Goal: Find contact information: Find contact information

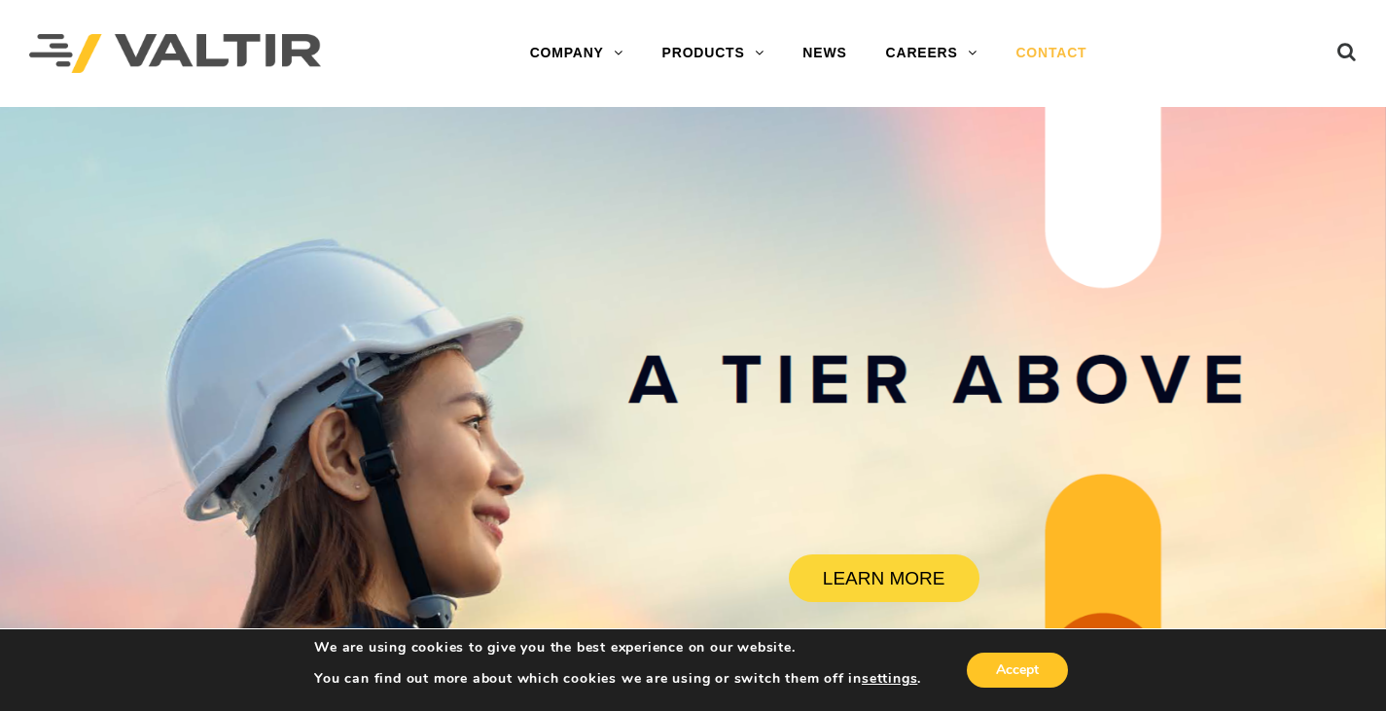
click at [1053, 50] on link "CONTACT" at bounding box center [1051, 53] width 110 height 39
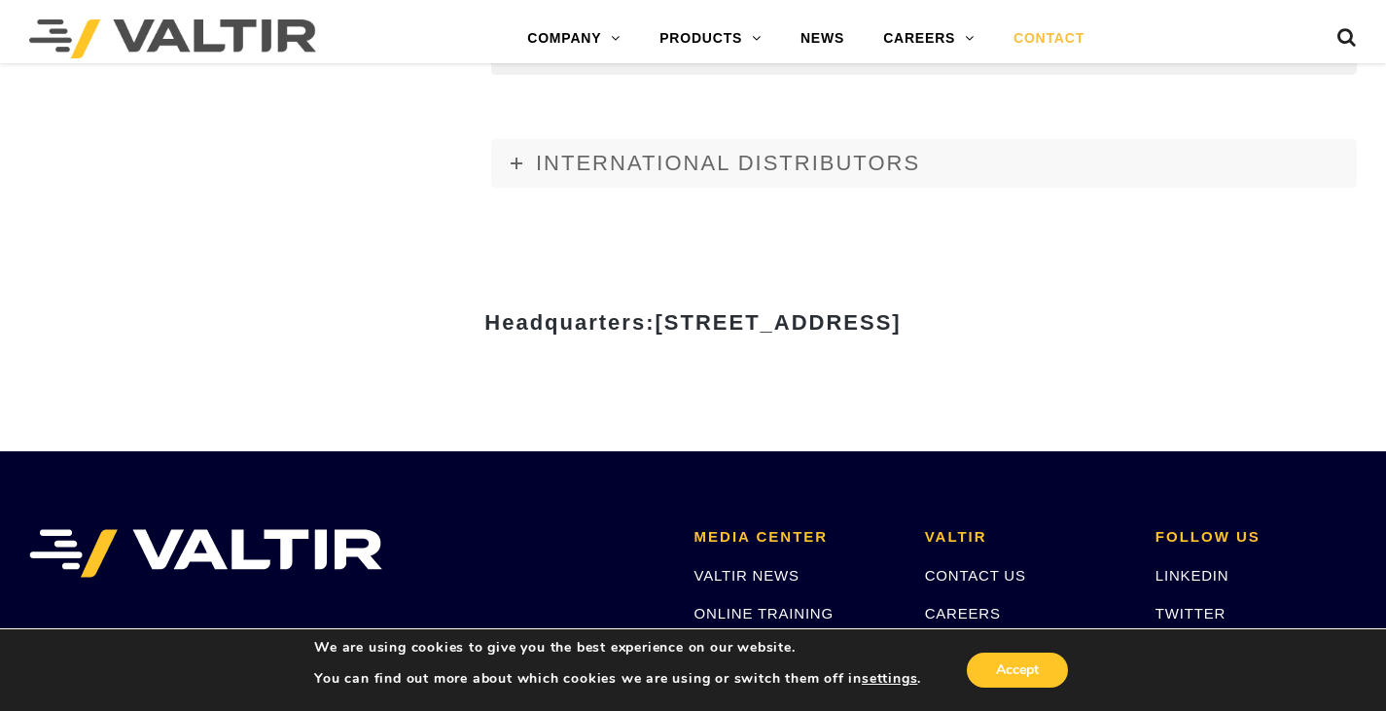
scroll to position [2432, 0]
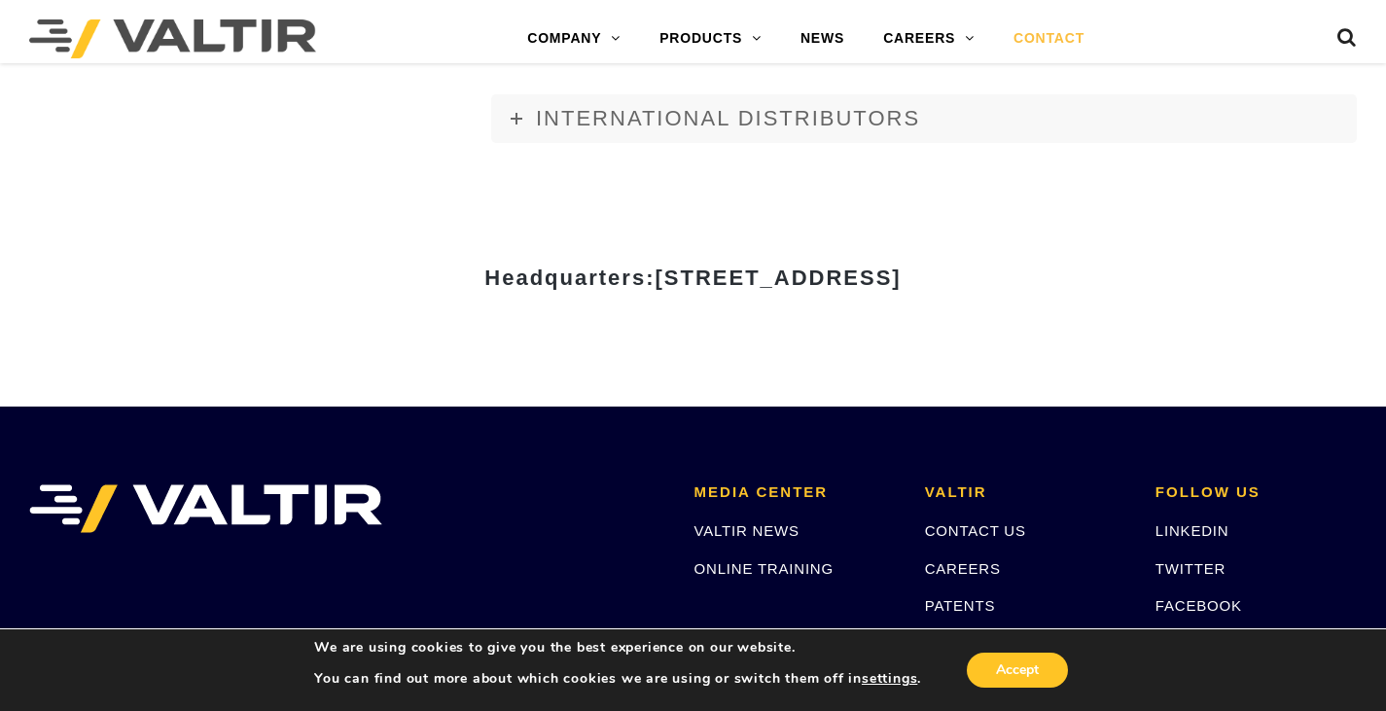
drag, startPoint x: 401, startPoint y: 0, endPoint x: 173, endPoint y: 51, distance: 233.2
click at [163, 50] on img at bounding box center [172, 38] width 287 height 39
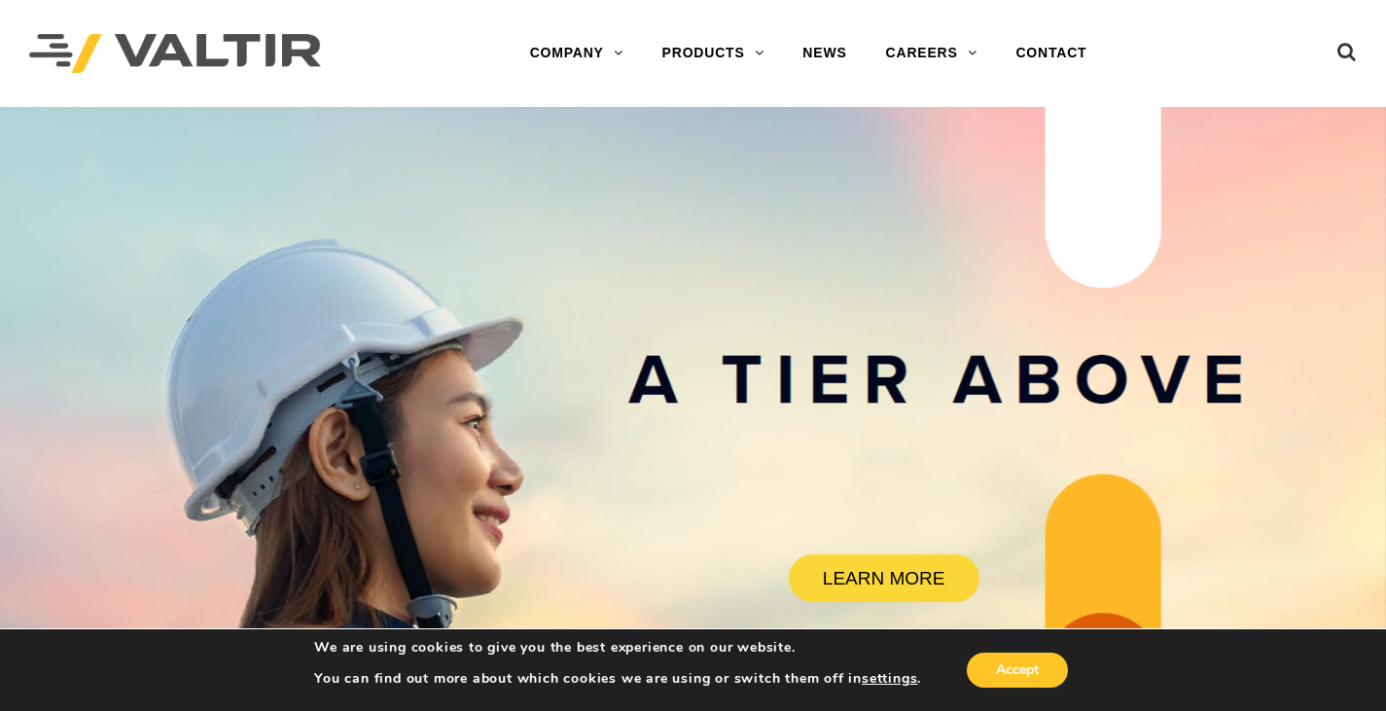
click at [752, 445] on rs-slide "LEARN MORE" at bounding box center [693, 462] width 1386 height 711
